Goal: Transaction & Acquisition: Purchase product/service

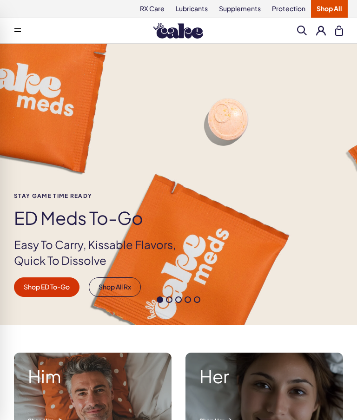
click at [321, 31] on button at bounding box center [321, 31] width 10 height 10
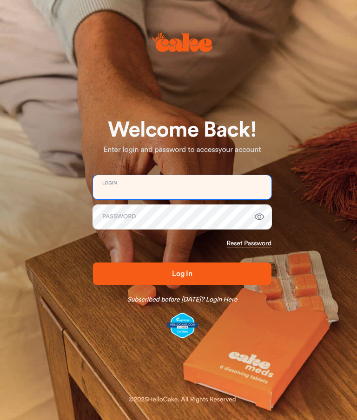
click at [127, 182] on input "email" at bounding box center [182, 187] width 178 height 24
type input "**********"
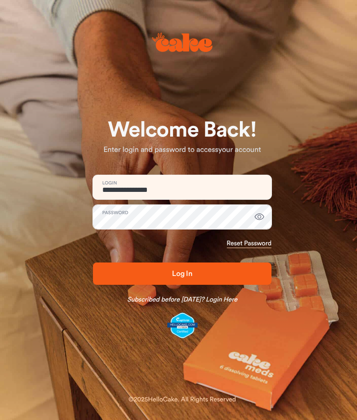
click at [123, 270] on span "Log In" at bounding box center [182, 273] width 149 height 11
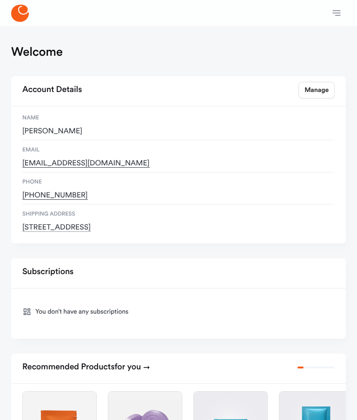
click at [17, 12] on icon at bounding box center [20, 13] width 18 height 17
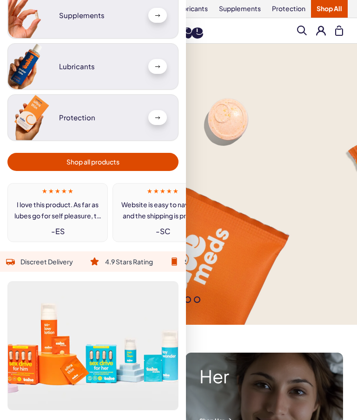
scroll to position [120, 0]
click at [51, 161] on span "Shop all products" at bounding box center [93, 161] width 160 height 11
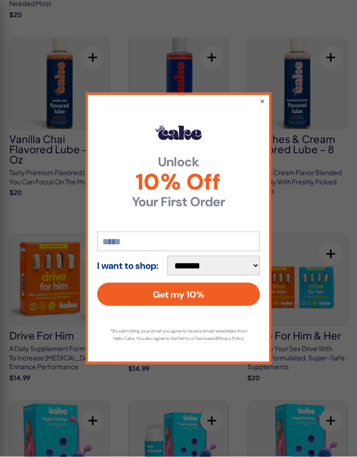
scroll to position [804, 0]
click at [260, 98] on button "×" at bounding box center [262, 100] width 5 height 9
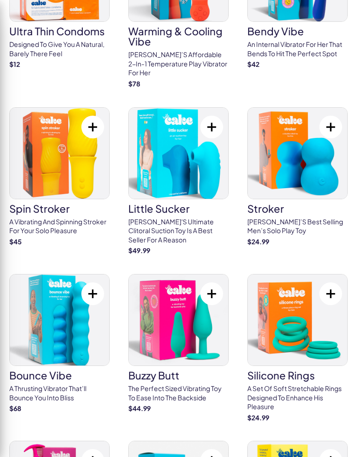
scroll to position [2664, 0]
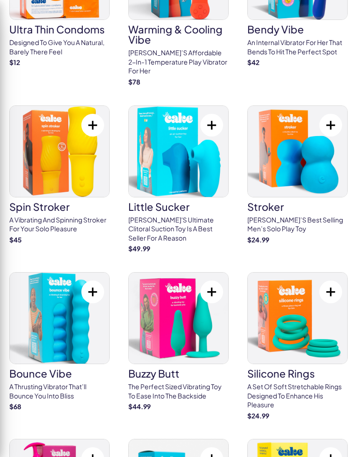
click at [182, 280] on img at bounding box center [178, 318] width 99 height 91
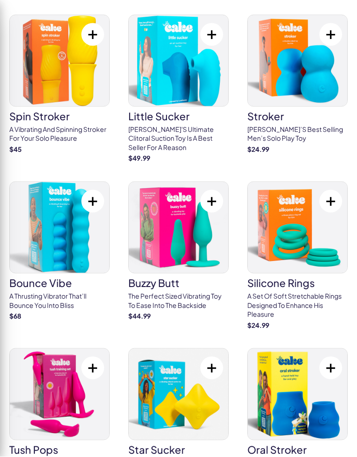
scroll to position [2795, 0]
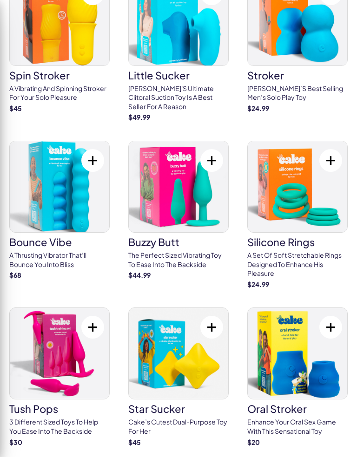
click at [61, 311] on img at bounding box center [59, 353] width 99 height 91
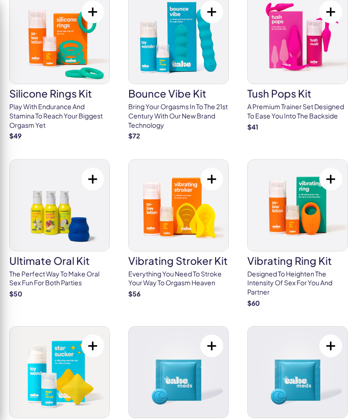
scroll to position [4219, 0]
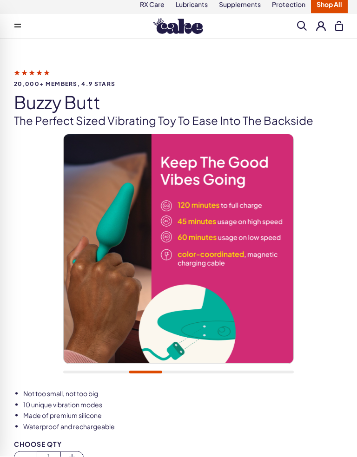
scroll to position [5, 0]
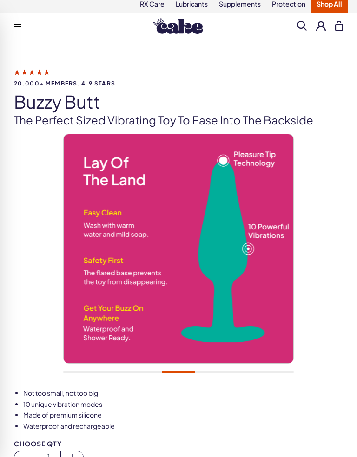
click at [171, 272] on img at bounding box center [178, 248] width 229 height 229
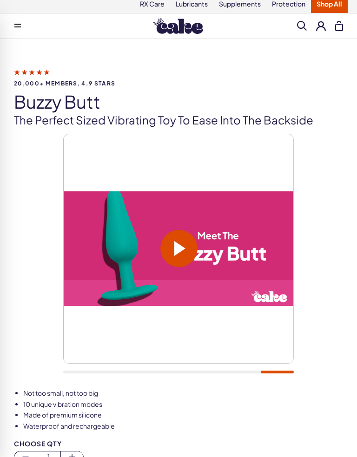
click at [184, 243] on span at bounding box center [179, 248] width 11 height 15
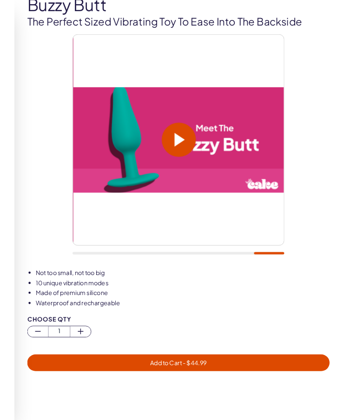
scroll to position [0, 0]
